Goal: Information Seeking & Learning: Learn about a topic

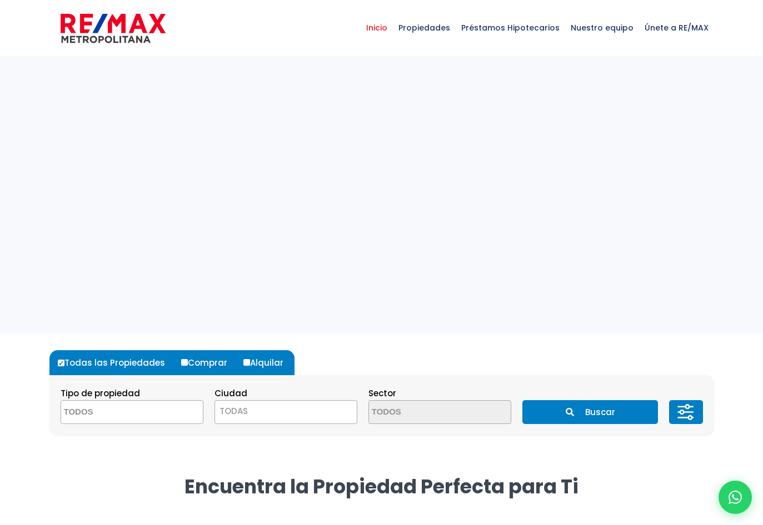
select select
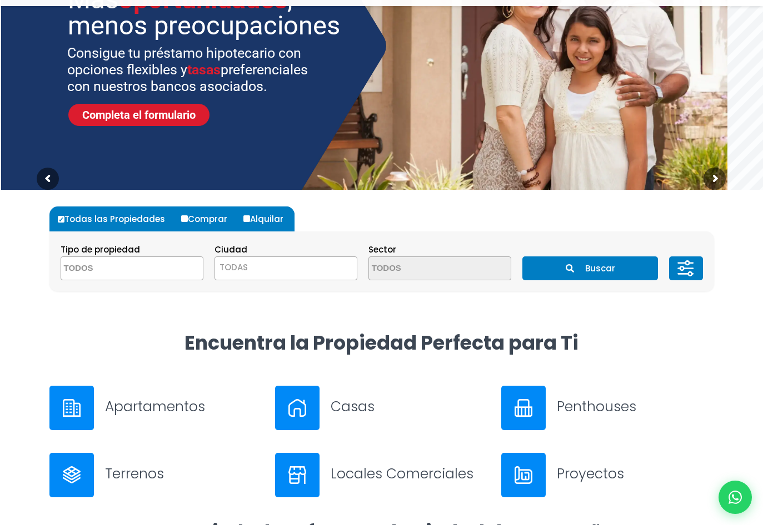
scroll to position [278, 0]
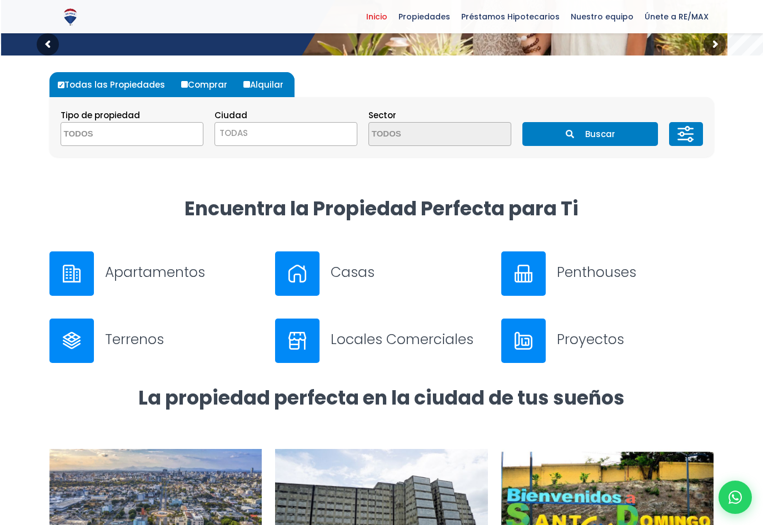
click at [78, 266] on img at bounding box center [72, 274] width 18 height 18
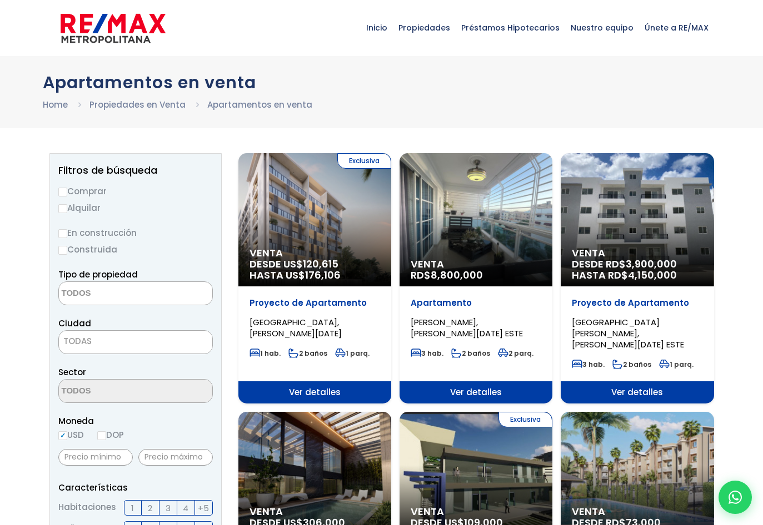
select select
click at [62, 191] on input "Comprar" at bounding box center [62, 192] width 9 height 9
radio input "true"
click at [134, 303] on textarea "Search" at bounding box center [113, 294] width 108 height 24
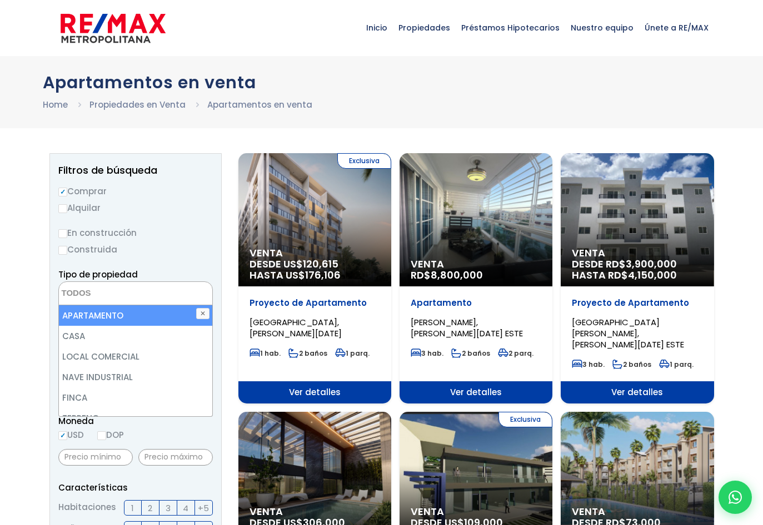
click at [121, 320] on li "APARTAMENTO" at bounding box center [135, 315] width 153 height 21
select select "apartment"
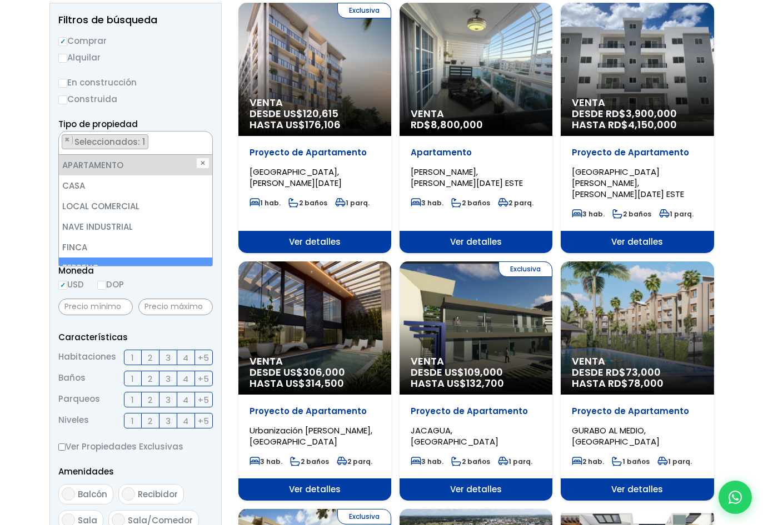
scroll to position [167, 0]
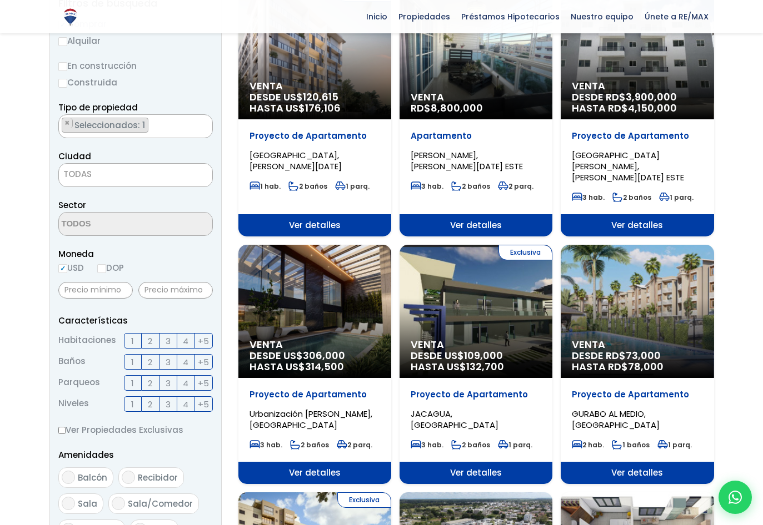
click at [168, 341] on span "3" at bounding box center [168, 341] width 5 height 14
click at [0, 0] on input "3" at bounding box center [0, 0] width 0 height 0
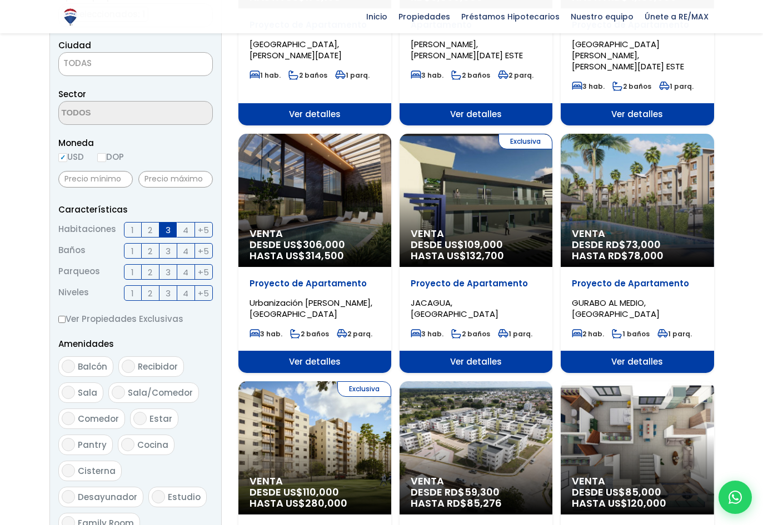
click at [91, 365] on span "Balcón" at bounding box center [92, 367] width 29 height 12
click at [75, 365] on input "Balcón" at bounding box center [68, 366] width 13 height 13
checkbox input "true"
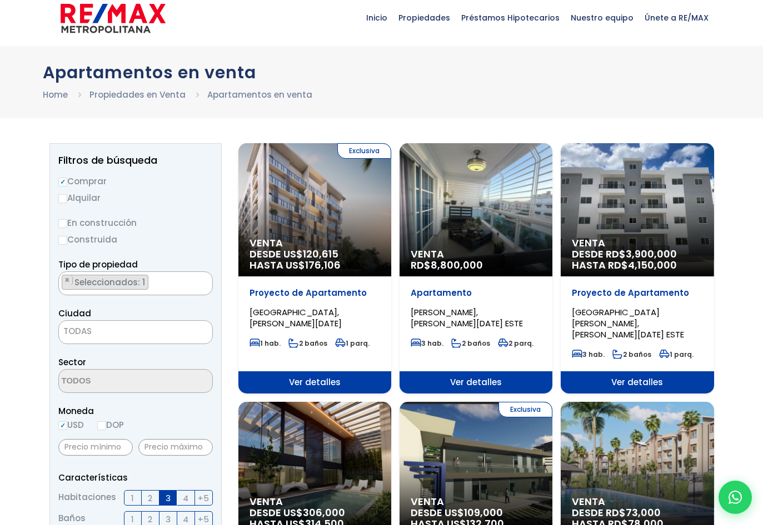
scroll to position [0, 0]
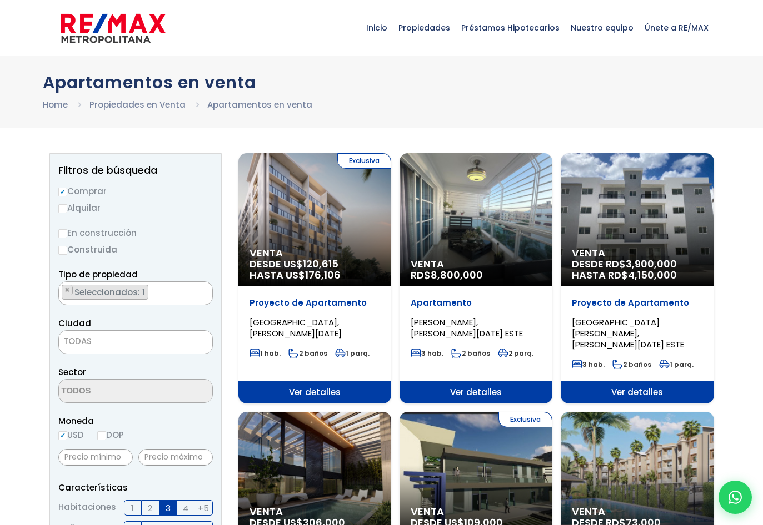
click at [141, 343] on span "TODAS" at bounding box center [135, 342] width 153 height 16
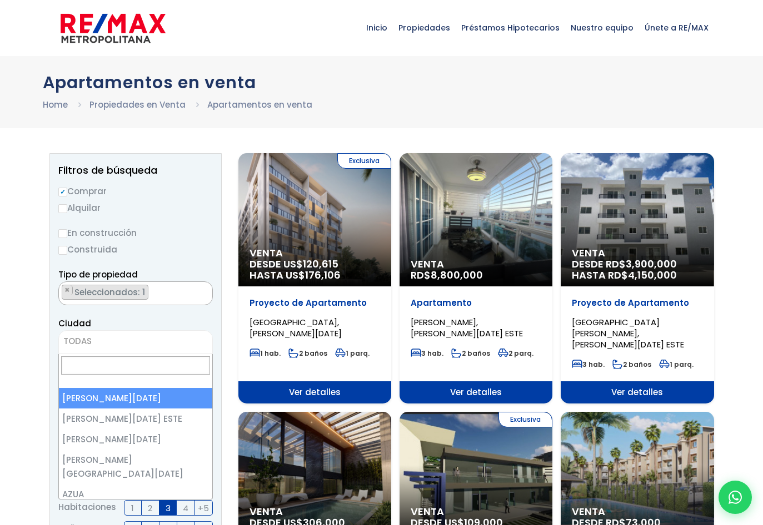
select select "1"
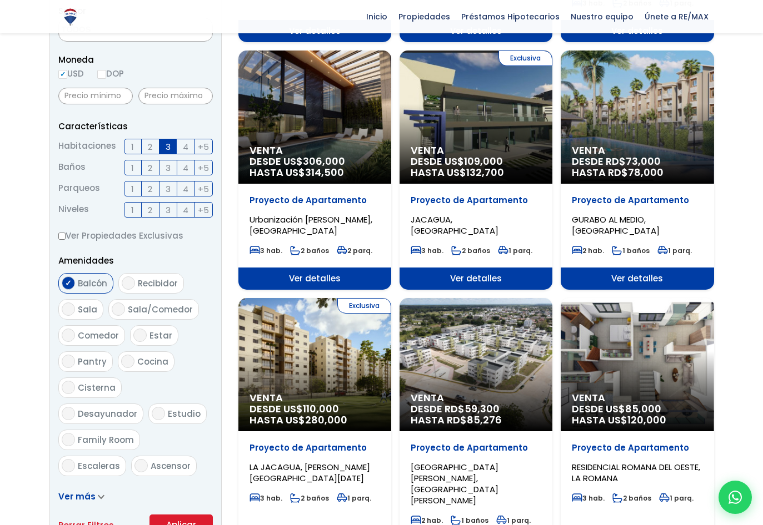
scroll to position [500, 0]
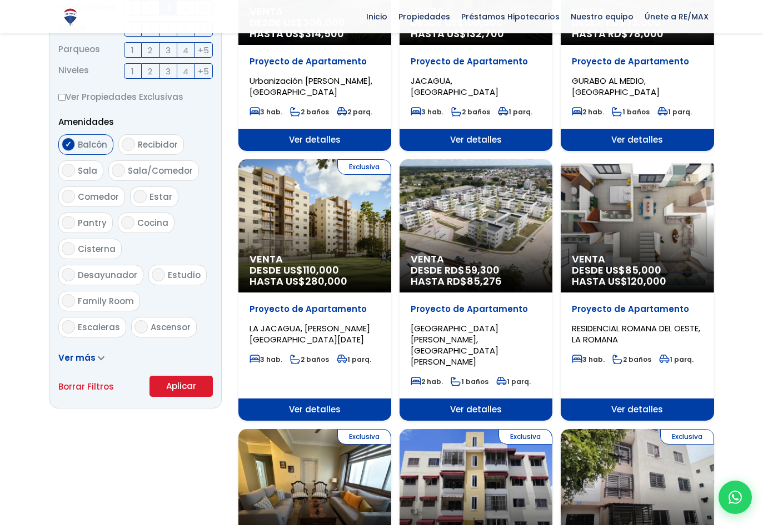
click at [180, 380] on button "Aplicar" at bounding box center [180, 386] width 63 height 21
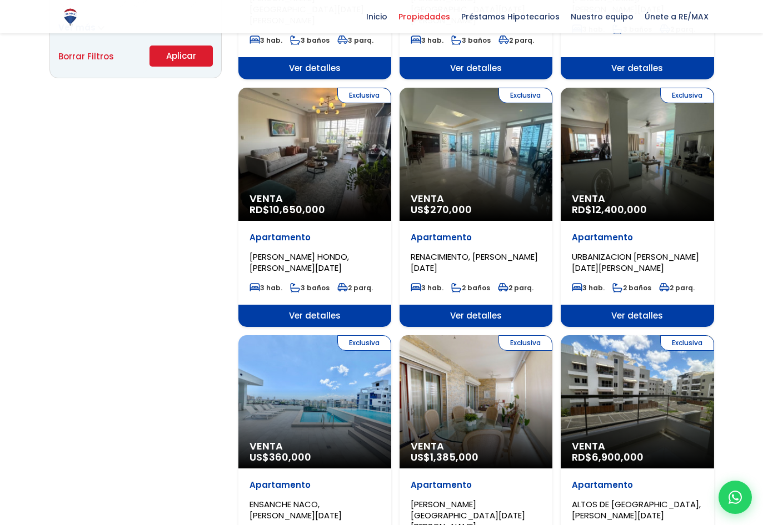
scroll to position [778, 0]
